Goal: Use online tool/utility: Use online tool/utility

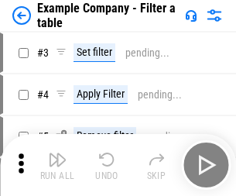
click at [57, 165] on img "button" at bounding box center [57, 159] width 19 height 19
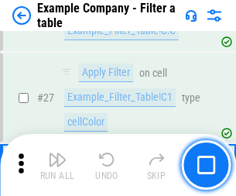
scroll to position [1415, 0]
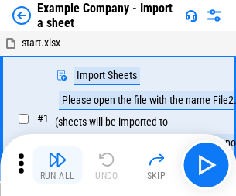
click at [57, 153] on img "button" at bounding box center [57, 159] width 19 height 19
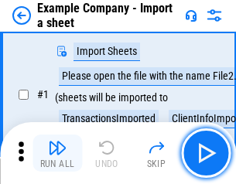
scroll to position [130, 0]
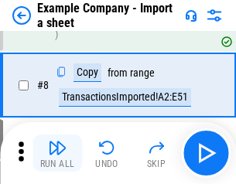
click at [57, 153] on img "button" at bounding box center [57, 147] width 19 height 19
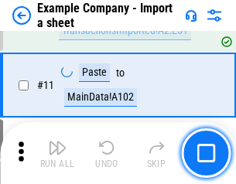
scroll to position [342, 0]
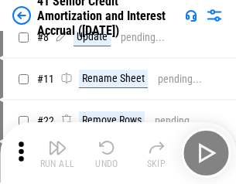
click at [57, 153] on img "button" at bounding box center [57, 147] width 19 height 19
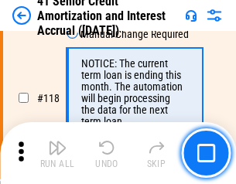
scroll to position [1459, 0]
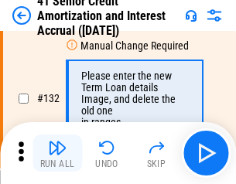
click at [57, 153] on img "button" at bounding box center [57, 147] width 19 height 19
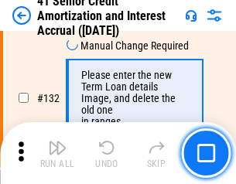
scroll to position [1616, 0]
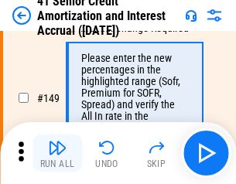
click at [57, 153] on img "button" at bounding box center [57, 147] width 19 height 19
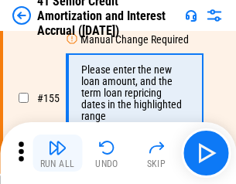
click at [57, 153] on img "button" at bounding box center [57, 147] width 19 height 19
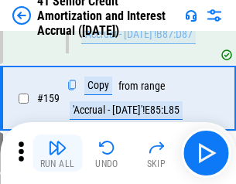
click at [57, 153] on img "button" at bounding box center [57, 147] width 19 height 19
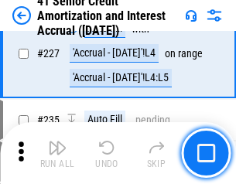
scroll to position [3464, 0]
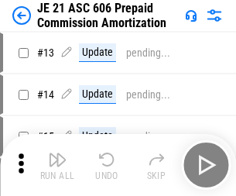
click at [57, 153] on img "button" at bounding box center [57, 159] width 19 height 19
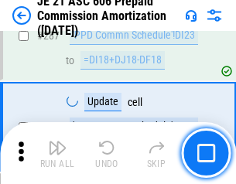
scroll to position [2846, 0]
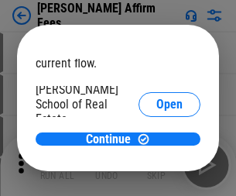
click at [156, 179] on span "Open" at bounding box center [169, 185] width 26 height 12
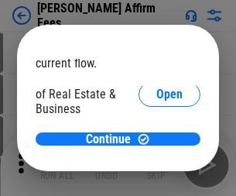
click at [156, 162] on span "Open" at bounding box center [169, 168] width 26 height 12
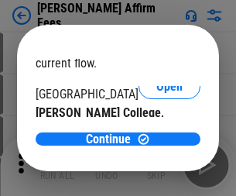
click at [156, 145] on span "Open" at bounding box center [169, 151] width 26 height 12
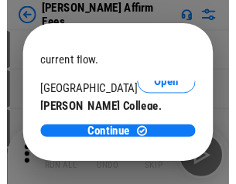
scroll to position [243, 0]
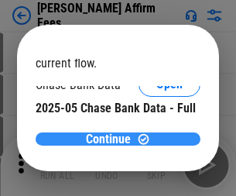
click at [112, 138] on span "Continue" at bounding box center [108, 139] width 45 height 12
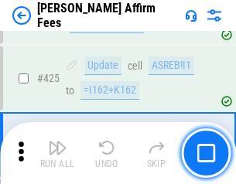
scroll to position [3557, 0]
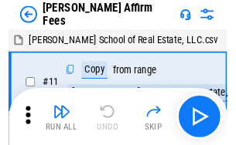
scroll to position [15, 0]
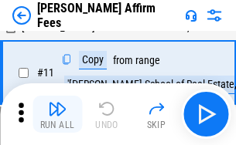
click at [57, 114] on img "button" at bounding box center [57, 109] width 19 height 19
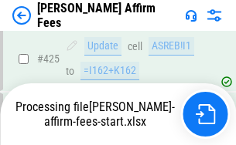
scroll to position [4146, 0]
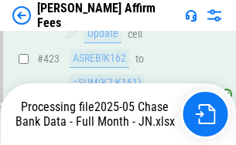
scroll to position [4056, 0]
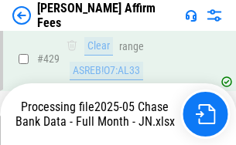
scroll to position [4056, 0]
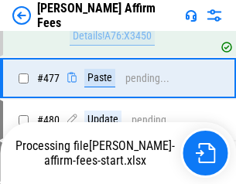
scroll to position [4205, 0]
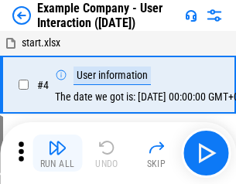
click at [57, 153] on img "button" at bounding box center [57, 147] width 19 height 19
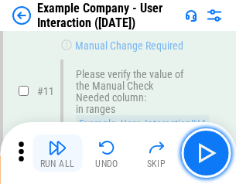
scroll to position [335, 0]
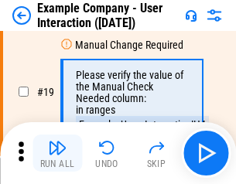
click at [57, 153] on img "button" at bounding box center [57, 147] width 19 height 19
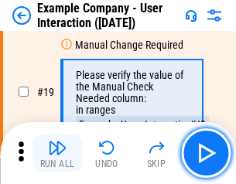
click at [57, 153] on img "button" at bounding box center [57, 147] width 19 height 19
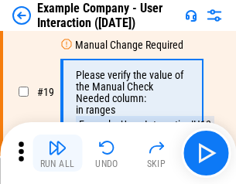
click at [57, 153] on img "button" at bounding box center [57, 147] width 19 height 19
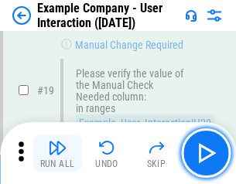
scroll to position [427, 0]
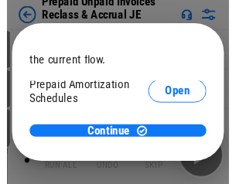
scroll to position [92, 0]
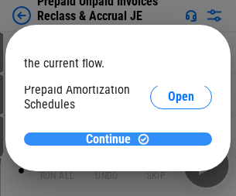
click at [112, 138] on span "Continue" at bounding box center [108, 139] width 45 height 12
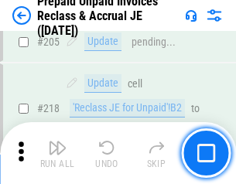
scroll to position [2004, 0]
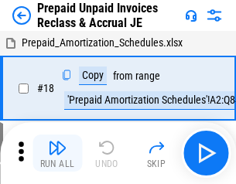
click at [57, 153] on img "button" at bounding box center [57, 147] width 19 height 19
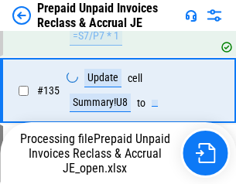
scroll to position [2004, 0]
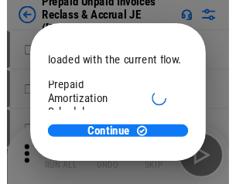
scroll to position [92, 0]
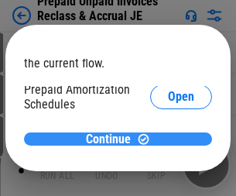
click at [112, 138] on span "Continue" at bounding box center [108, 139] width 45 height 12
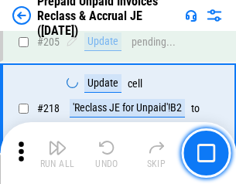
scroll to position [2004, 0]
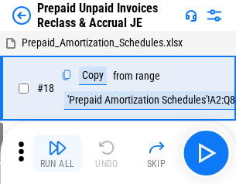
click at [57, 153] on img "button" at bounding box center [57, 147] width 19 height 19
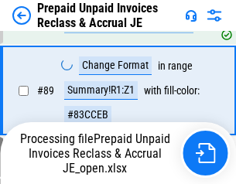
scroll to position [1183, 0]
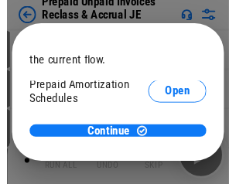
scroll to position [92, 0]
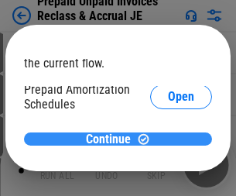
click at [112, 138] on span "Continue" at bounding box center [108, 139] width 45 height 12
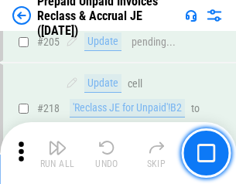
scroll to position [2004, 0]
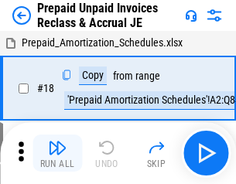
click at [57, 153] on img "button" at bounding box center [57, 147] width 19 height 19
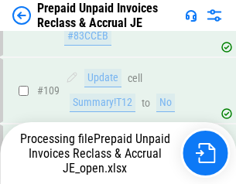
scroll to position [1925, 0]
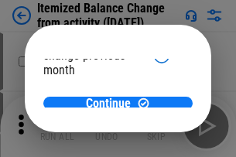
scroll to position [113, 0]
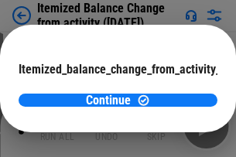
scroll to position [113, 0]
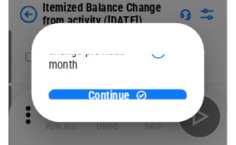
scroll to position [113, 0]
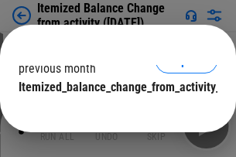
click at [112, 112] on span "Continue" at bounding box center [108, 118] width 45 height 12
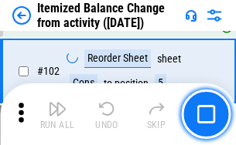
scroll to position [2587, 0]
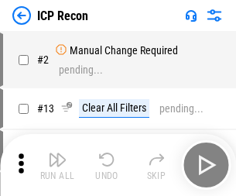
scroll to position [7, 0]
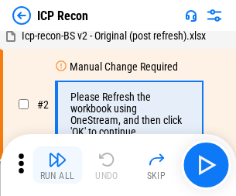
click at [57, 165] on img "button" at bounding box center [57, 159] width 19 height 19
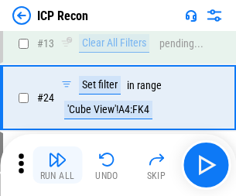
click at [57, 165] on img "button" at bounding box center [57, 159] width 19 height 19
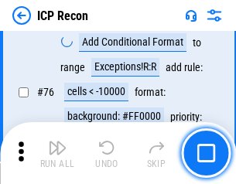
scroll to position [1390, 0]
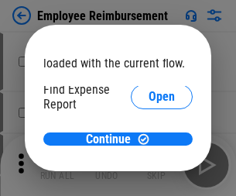
click at [148, 179] on span "Open" at bounding box center [161, 185] width 26 height 12
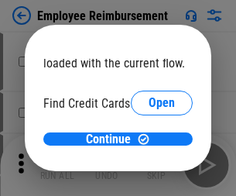
scroll to position [90, 0]
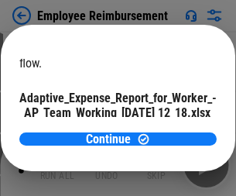
click at [172, 130] on span "Open" at bounding box center [185, 136] width 26 height 12
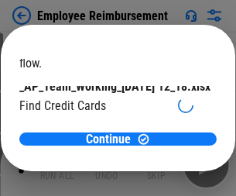
scroll to position [161, 0]
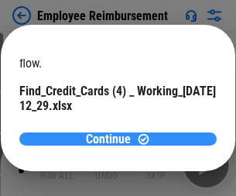
click at [112, 138] on span "Continue" at bounding box center [108, 139] width 45 height 12
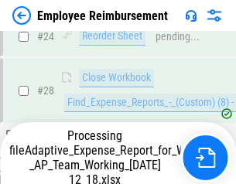
scroll to position [723, 0]
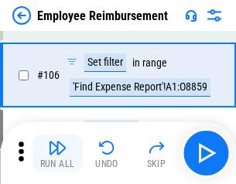
click at [57, 153] on img "button" at bounding box center [57, 147] width 19 height 19
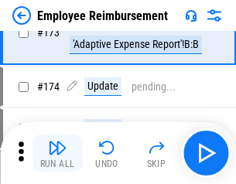
click at [57, 153] on img "button" at bounding box center [57, 147] width 19 height 19
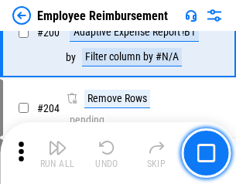
scroll to position [3913, 0]
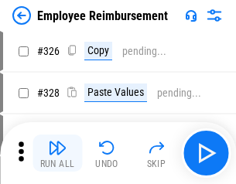
click at [57, 153] on img "button" at bounding box center [57, 147] width 19 height 19
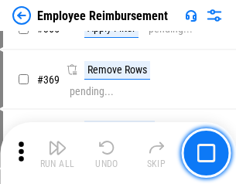
click at [57, 153] on img "button" at bounding box center [57, 147] width 19 height 19
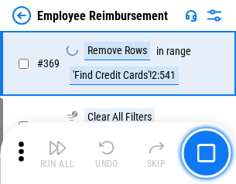
scroll to position [7973, 0]
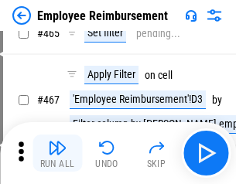
click at [57, 153] on img "button" at bounding box center [57, 147] width 19 height 19
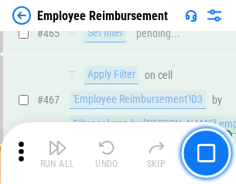
click at [57, 153] on img "button" at bounding box center [57, 147] width 19 height 19
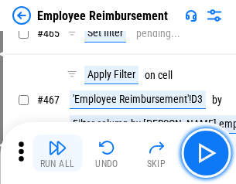
click at [57, 153] on img "button" at bounding box center [57, 147] width 19 height 19
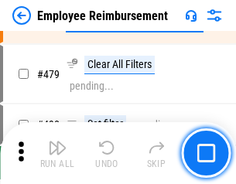
click at [57, 153] on img "button" at bounding box center [57, 147] width 19 height 19
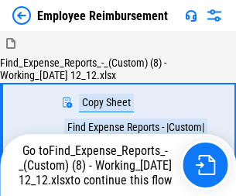
scroll to position [53, 0]
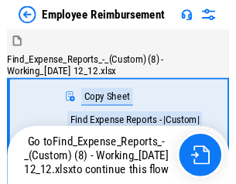
scroll to position [53, 0]
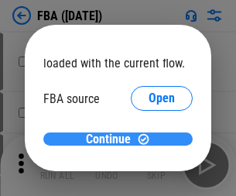
click at [112, 139] on span "Continue" at bounding box center [108, 139] width 45 height 12
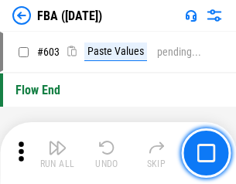
scroll to position [12072, 0]
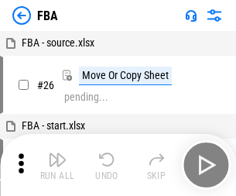
click at [57, 165] on img "button" at bounding box center [57, 159] width 19 height 19
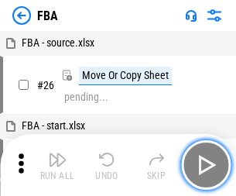
scroll to position [15, 0]
